Goal: Book appointment/travel/reservation

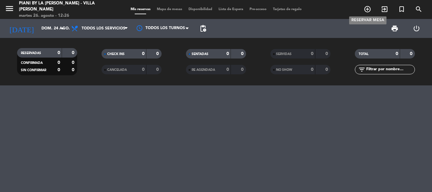
click at [371, 10] on span "add_circle_outline" at bounding box center [367, 9] width 17 height 11
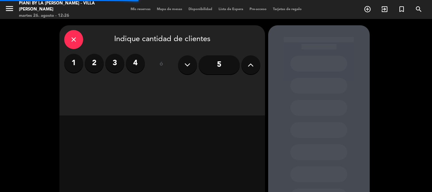
click at [146, 66] on div "1 2 3 4 ó 5" at bounding box center [162, 65] width 196 height 22
click at [139, 66] on label "4" at bounding box center [135, 63] width 19 height 19
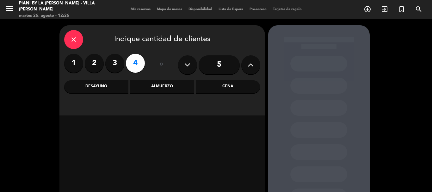
click at [115, 87] on div "Desayuno" at bounding box center [96, 86] width 64 height 13
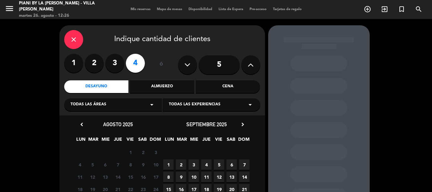
click at [165, 163] on span "1" at bounding box center [168, 164] width 10 height 10
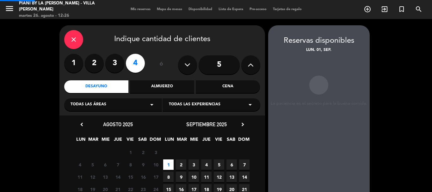
click at [165, 163] on span "1" at bounding box center [168, 164] width 10 height 10
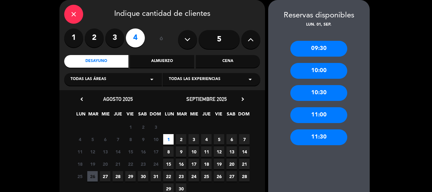
click at [180, 62] on div "Almuerzo" at bounding box center [162, 61] width 64 height 13
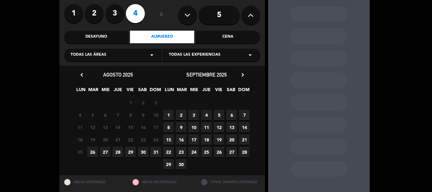
scroll to position [57, 0]
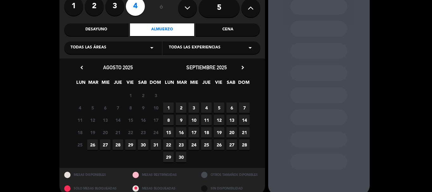
click at [105, 24] on div "Desayuno" at bounding box center [96, 29] width 64 height 13
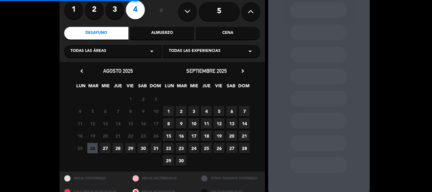
scroll to position [0, 0]
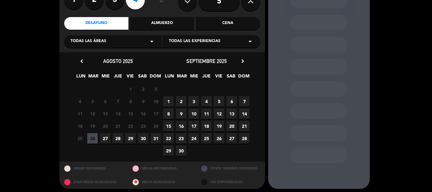
click at [172, 102] on span "1" at bounding box center [168, 101] width 10 height 10
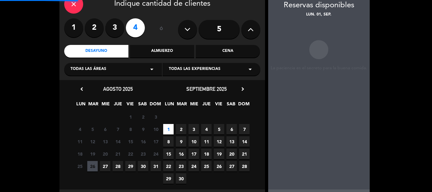
scroll to position [25, 0]
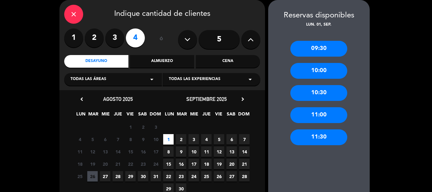
click at [166, 62] on div "Almuerzo" at bounding box center [162, 61] width 64 height 13
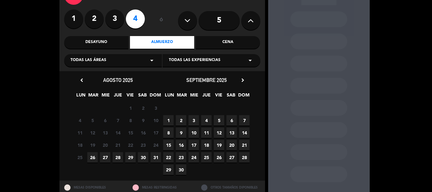
scroll to position [34, 0]
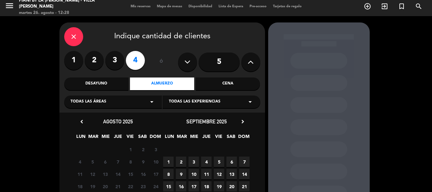
drag, startPoint x: 170, startPoint y: 158, endPoint x: 174, endPoint y: 164, distance: 6.8
click at [173, 163] on span "1" at bounding box center [168, 162] width 10 height 10
click at [174, 164] on div "1 2 3 4 5 6 7" at bounding box center [206, 162] width 89 height 12
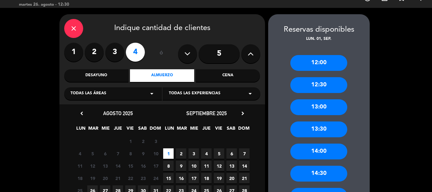
scroll to position [0, 0]
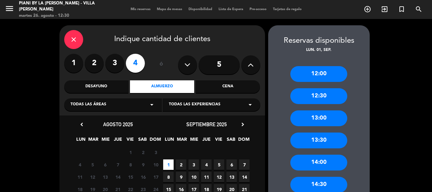
click at [221, 88] on div "Cena" at bounding box center [228, 86] width 64 height 13
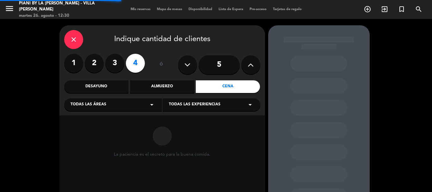
click at [170, 86] on div "Almuerzo" at bounding box center [162, 86] width 64 height 13
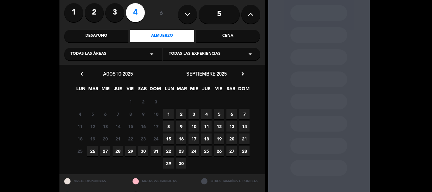
scroll to position [66, 0]
